Goal: Transaction & Acquisition: Book appointment/travel/reservation

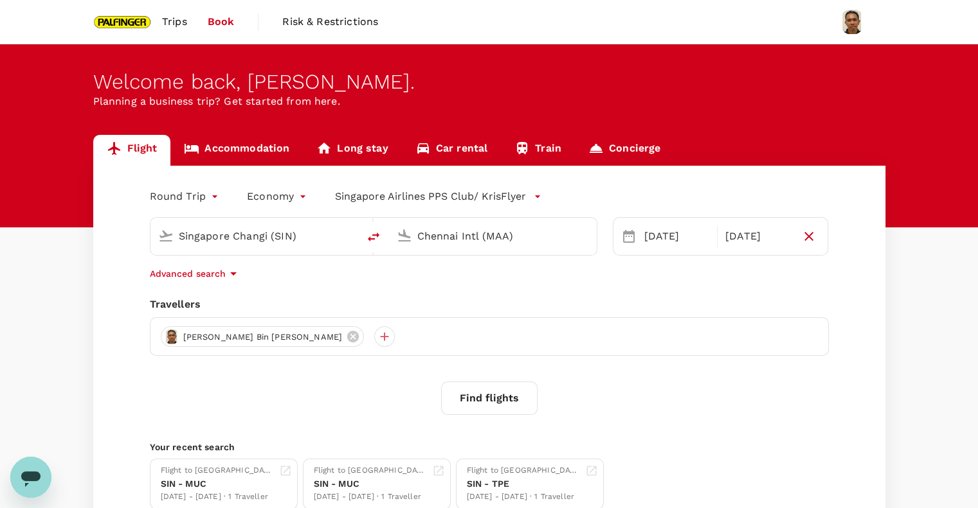
click at [473, 230] on input "Chennai Intl (MAA)" at bounding box center [493, 236] width 152 height 20
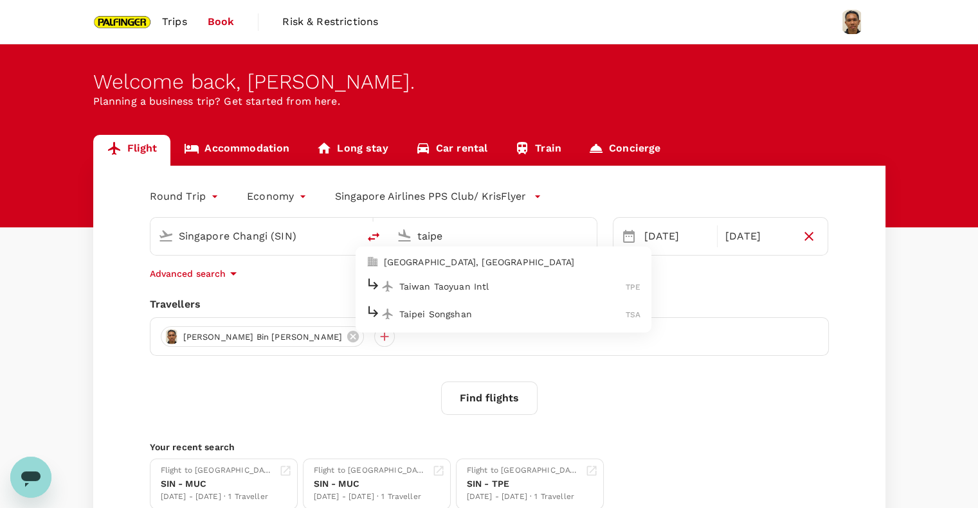
click at [456, 285] on p "Taiwan Taoyuan Intl" at bounding box center [512, 286] width 227 height 13
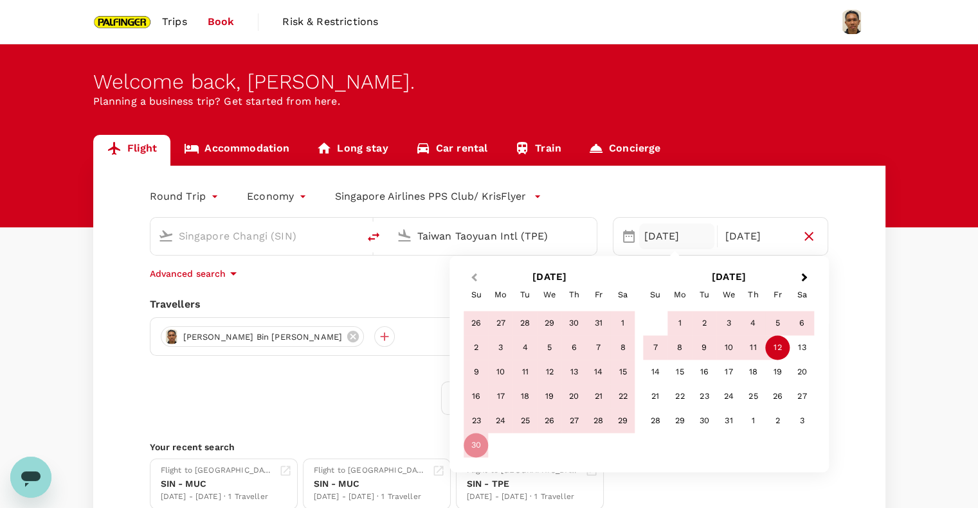
type input "Taiwan Taoyuan Intl (TPE)"
click at [467, 280] on button "Previous Month" at bounding box center [472, 278] width 21 height 21
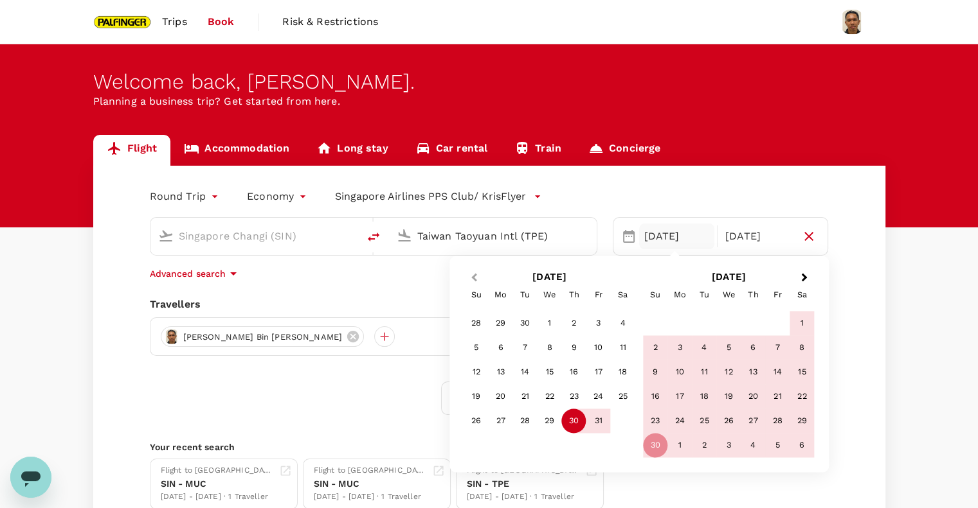
click at [470, 274] on button "Previous Month" at bounding box center [472, 278] width 21 height 21
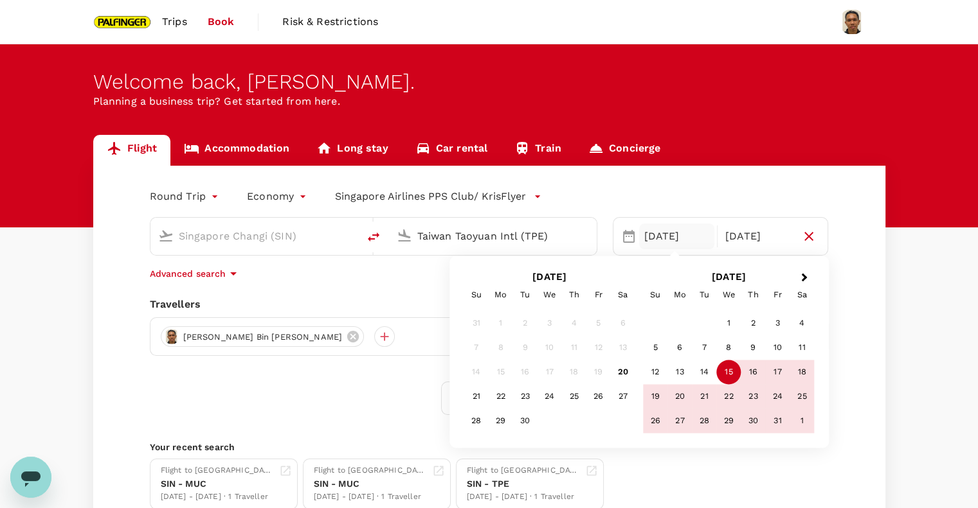
click at [734, 365] on div "15" at bounding box center [728, 373] width 24 height 24
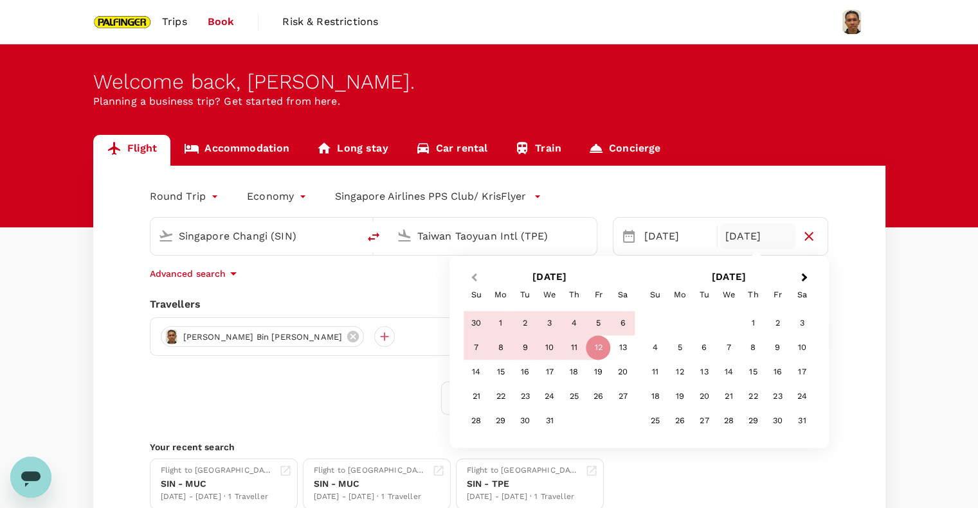
click at [463, 273] on button "Previous Month" at bounding box center [472, 278] width 21 height 21
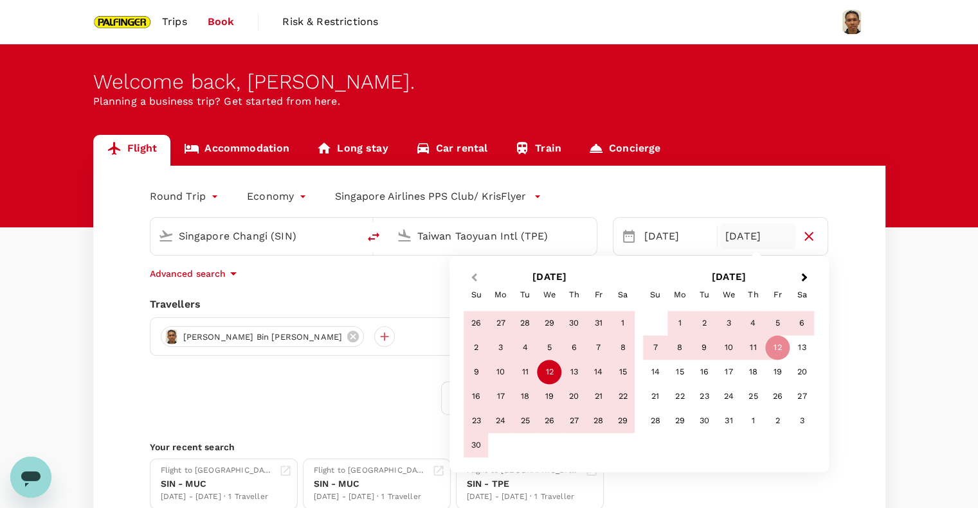
click at [479, 277] on button "Previous Month" at bounding box center [472, 278] width 21 height 21
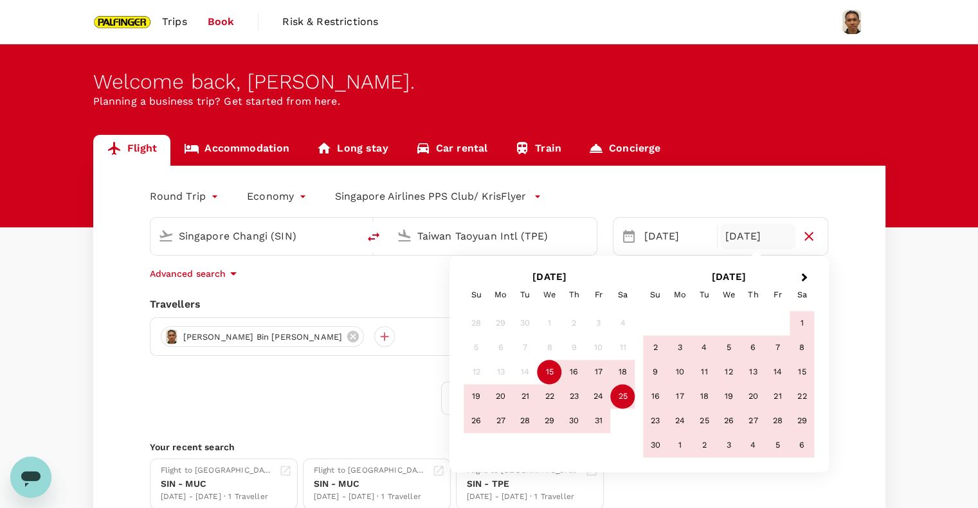
click at [620, 397] on div "25" at bounding box center [623, 397] width 24 height 24
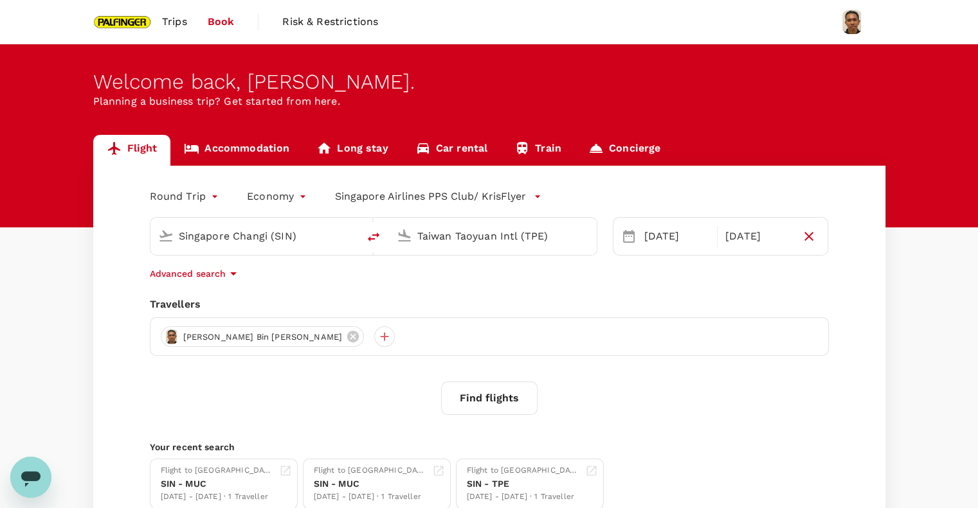
click at [473, 406] on button "Find flights" at bounding box center [489, 398] width 96 height 33
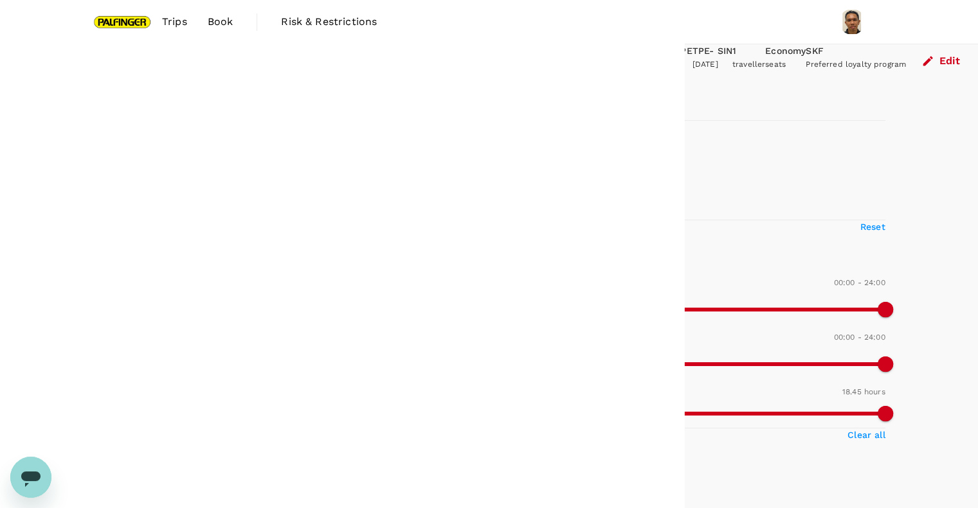
type input "1280"
click at [106, 193] on input "1 stop" at bounding box center [99, 179] width 27 height 27
checkbox input "false"
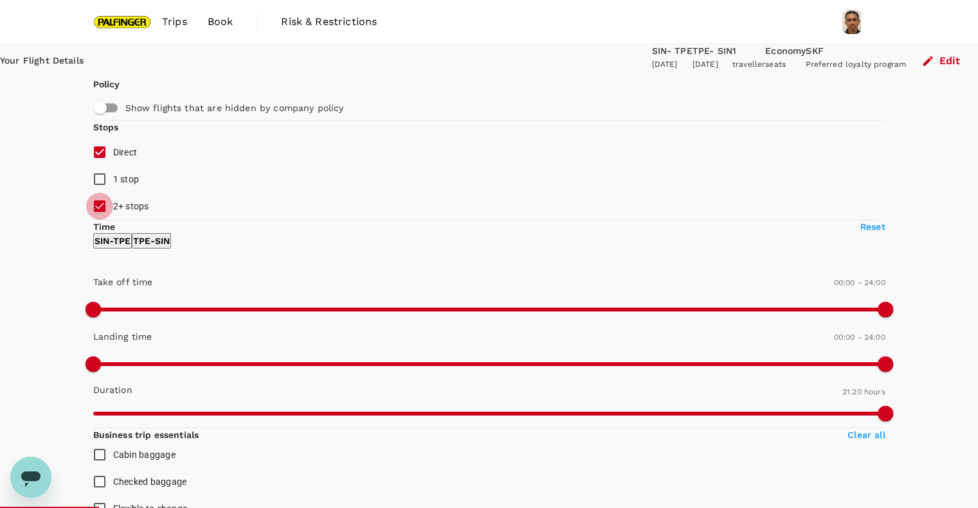
click at [100, 220] on input "2+ stops" at bounding box center [99, 206] width 27 height 27
checkbox input "false"
type input "1390"
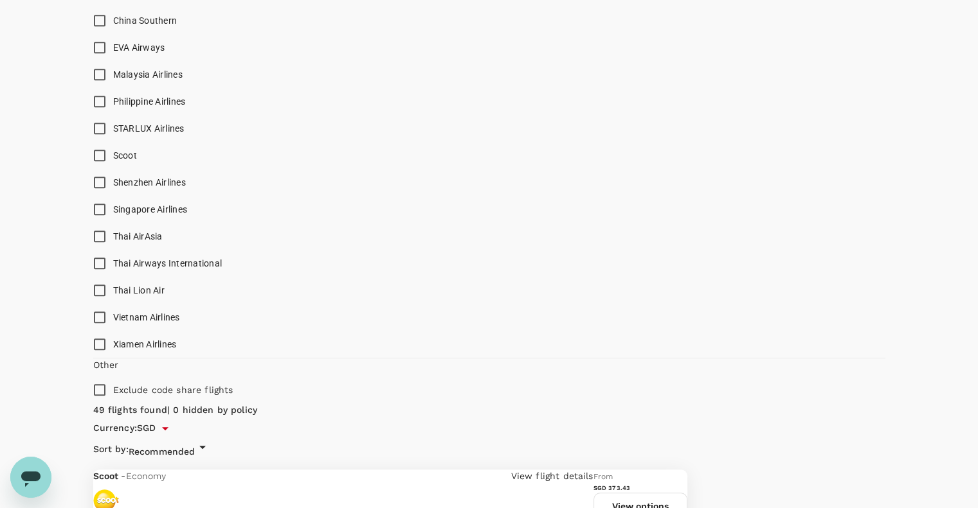
scroll to position [854, 0]
click at [96, 222] on input "Singapore Airlines" at bounding box center [99, 208] width 27 height 27
checkbox input "true"
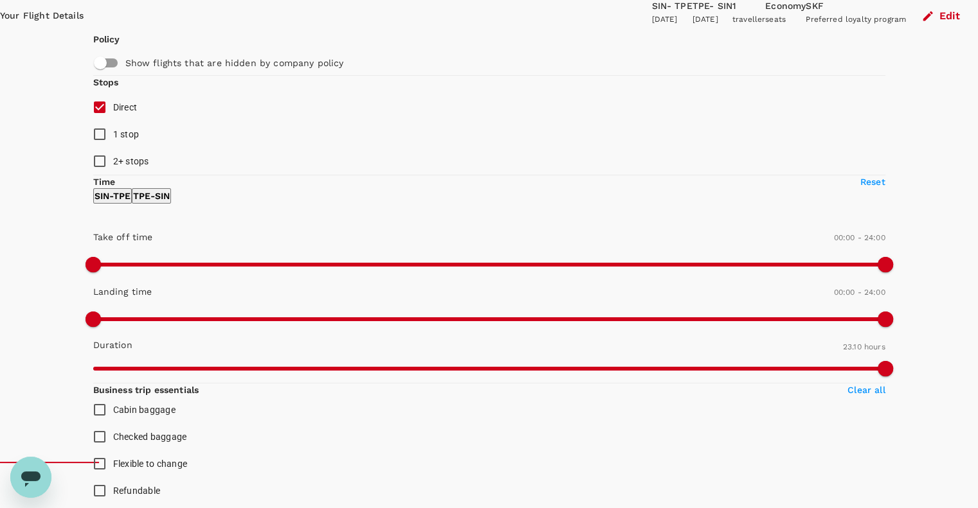
scroll to position [44, 0]
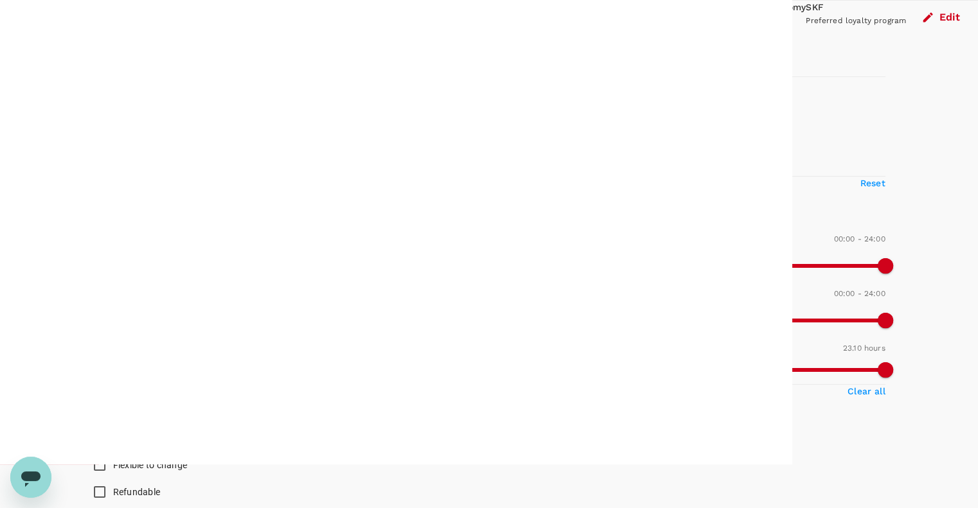
type input "1500"
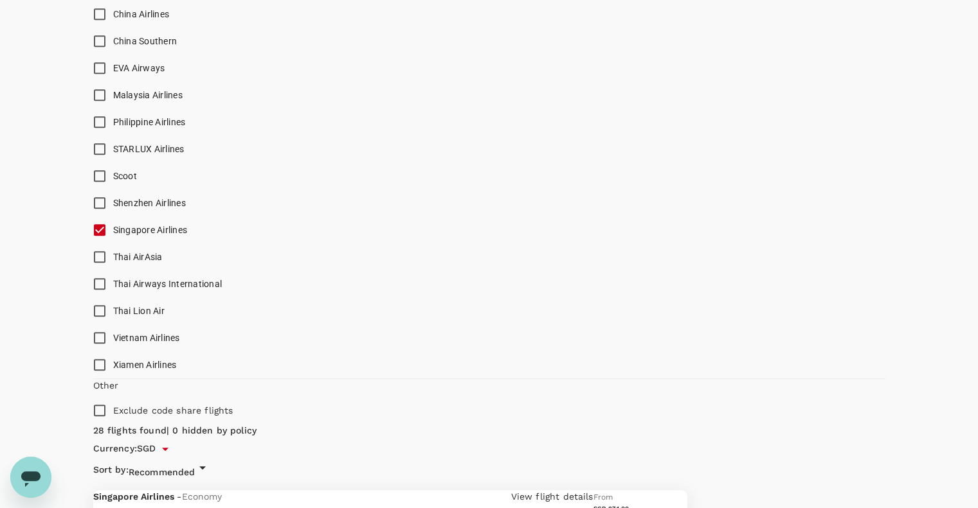
scroll to position [832, 0]
click at [103, 243] on input "Singapore Airlines" at bounding box center [99, 229] width 27 height 27
checkbox input "false"
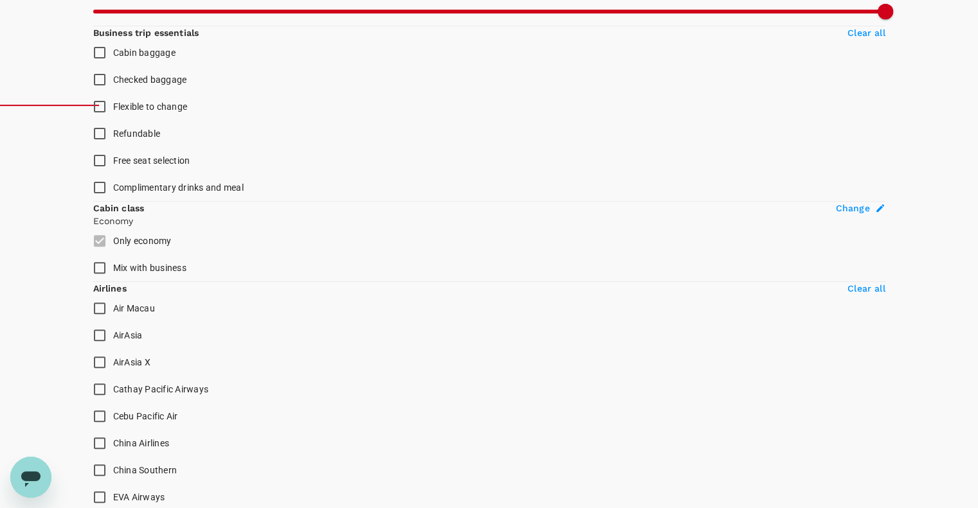
scroll to position [401, 0]
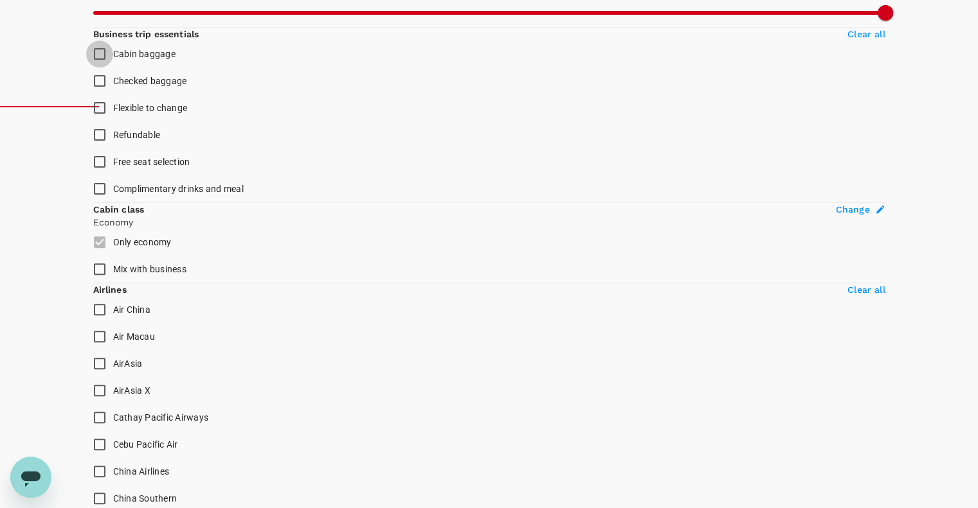
click at [102, 67] on input "Cabin baggage" at bounding box center [99, 53] width 27 height 27
checkbox input "true"
type input "SGD"
click at [99, 67] on input "Cabin baggage" at bounding box center [99, 53] width 27 height 27
checkbox input "false"
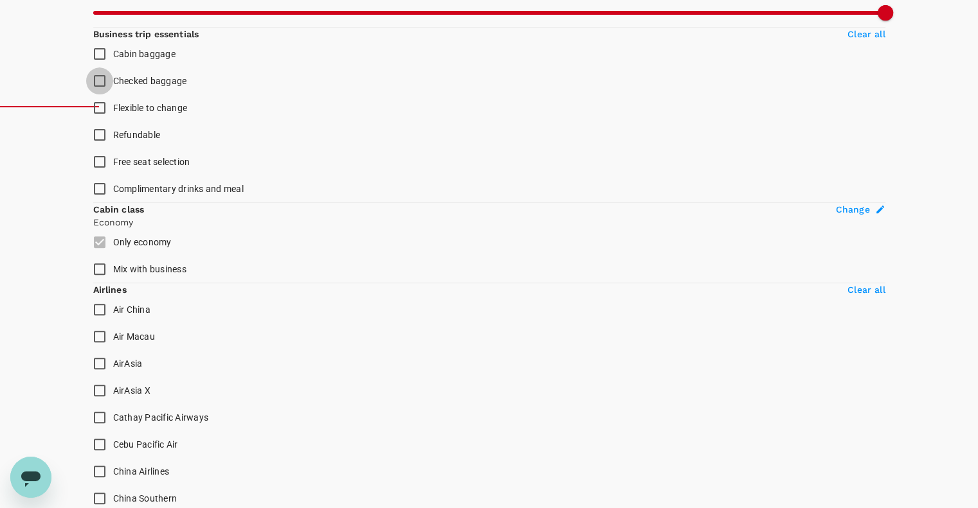
click at [100, 94] on input "Checked baggage" at bounding box center [99, 80] width 27 height 27
checkbox input "true"
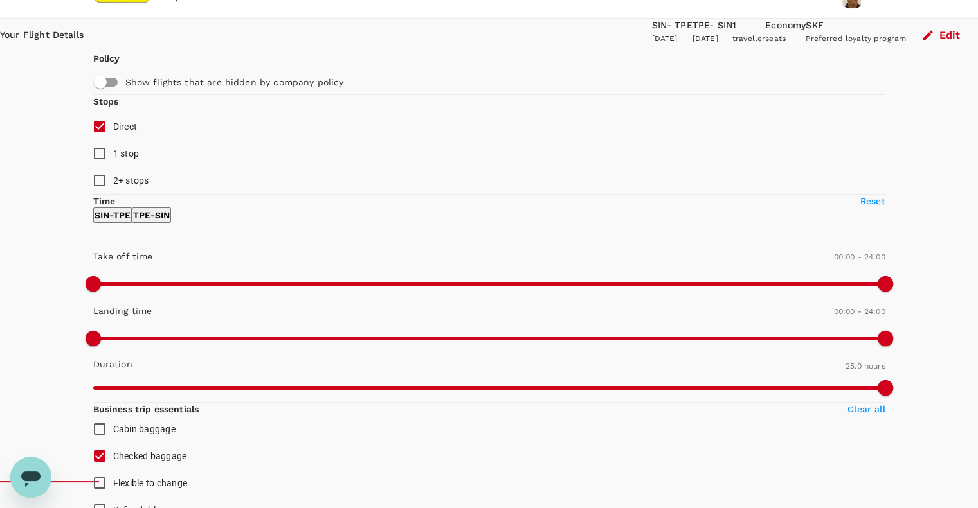
scroll to position [28, 0]
